Goal: Book appointment/travel/reservation

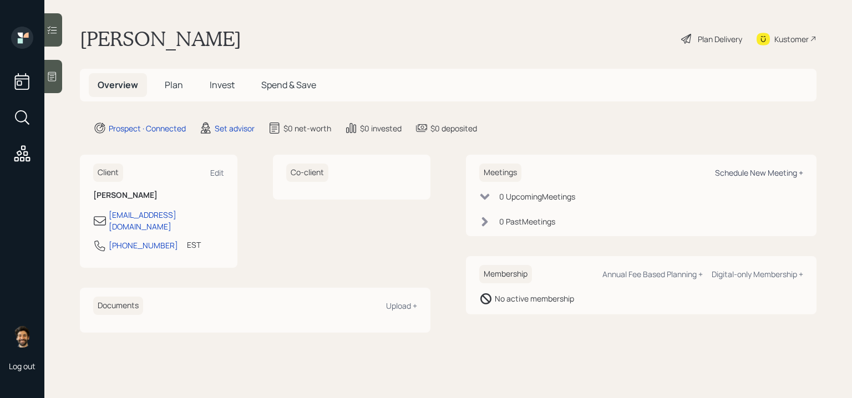
click at [742, 174] on div "Schedule New Meeting +" at bounding box center [759, 172] width 88 height 11
select select "round-[PERSON_NAME]"
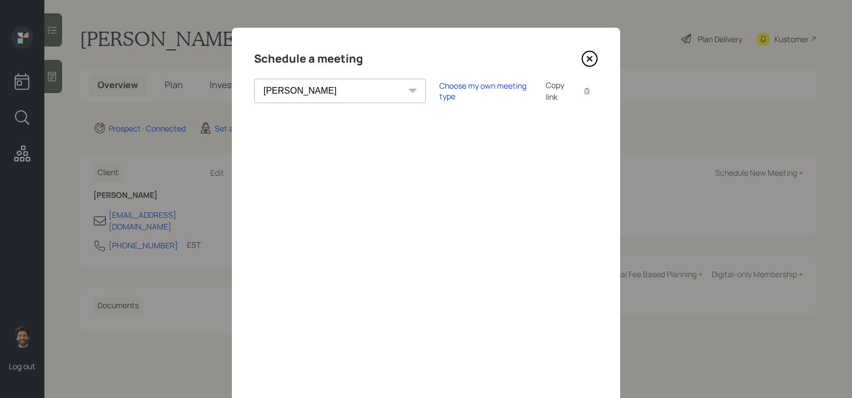
click at [321, 96] on select "[PERSON_NAME] [PERSON_NAME] [PERSON_NAME] [PERSON_NAME] [PERSON_NAME] [PERSON_N…" at bounding box center [340, 91] width 172 height 24
click at [439, 98] on div "Choose my own meeting type Copy link Copy text" at bounding box center [518, 90] width 159 height 23
click at [439, 91] on div "Choose my own meeting type" at bounding box center [485, 90] width 93 height 21
click at [586, 58] on icon at bounding box center [589, 58] width 17 height 17
